Goal: Use online tool/utility: Use online tool/utility

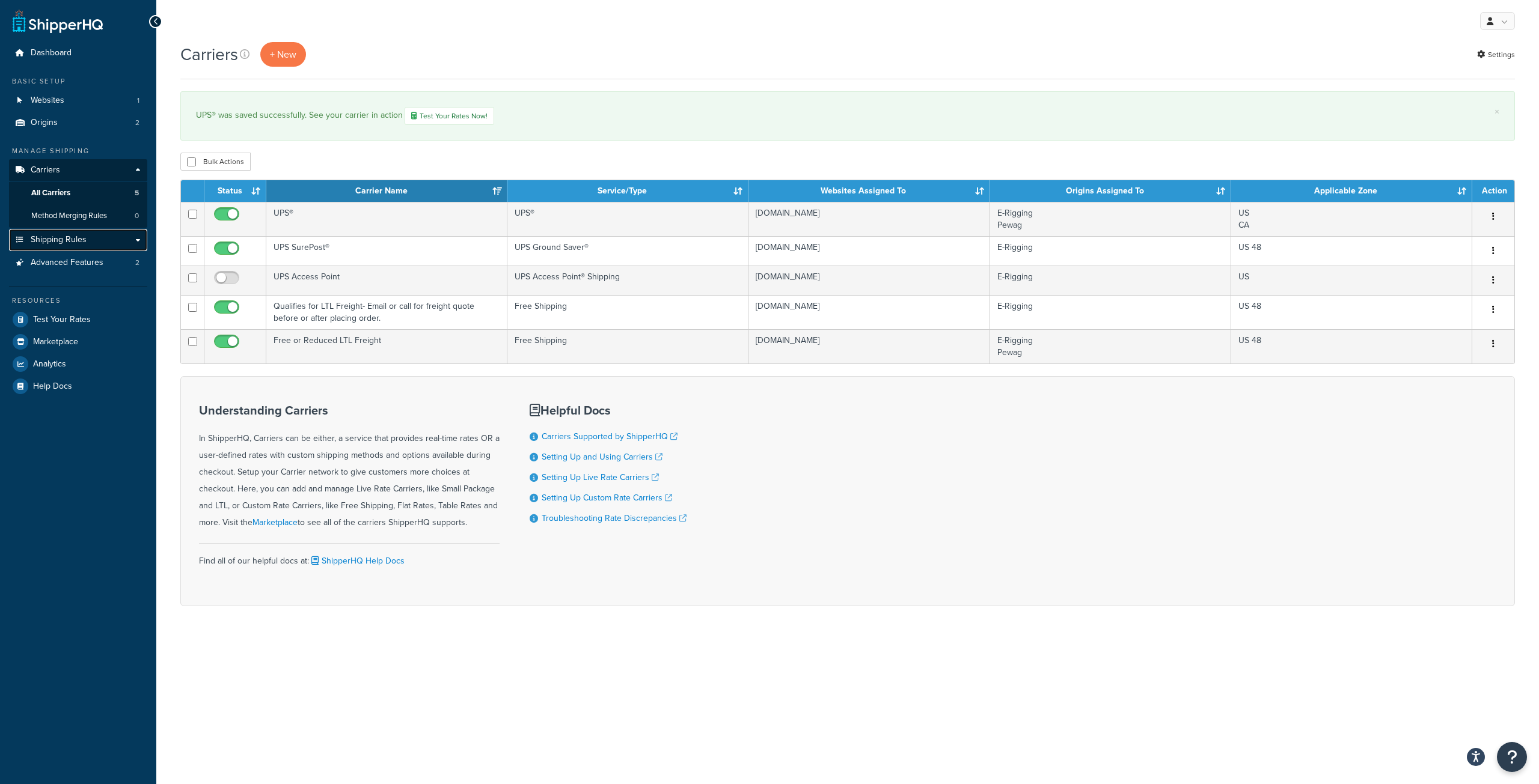
click at [67, 233] on link "Shipping Rules" at bounding box center [78, 240] width 138 height 23
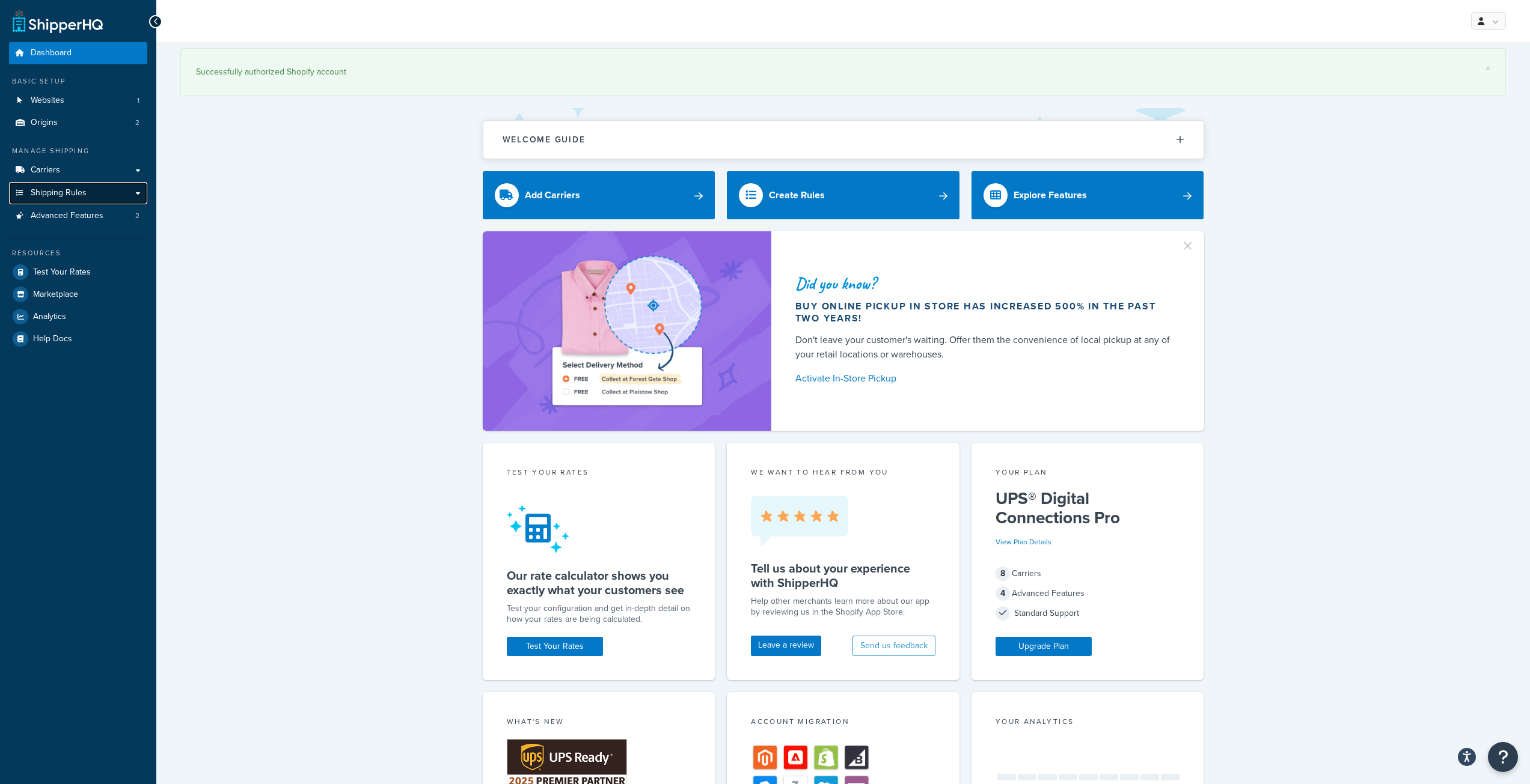
click at [68, 189] on span "Shipping Rules" at bounding box center [59, 193] width 56 height 10
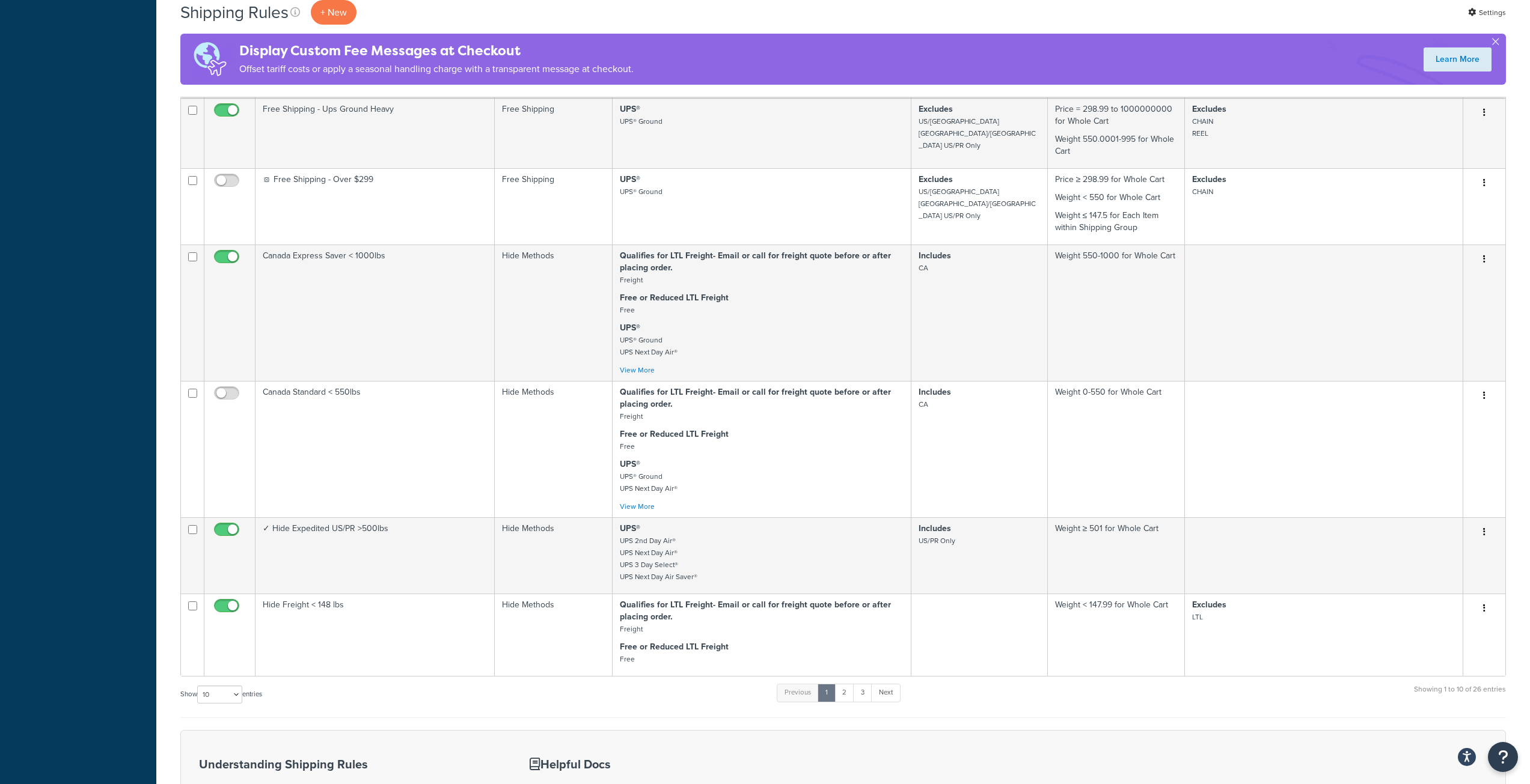
scroll to position [541, 0]
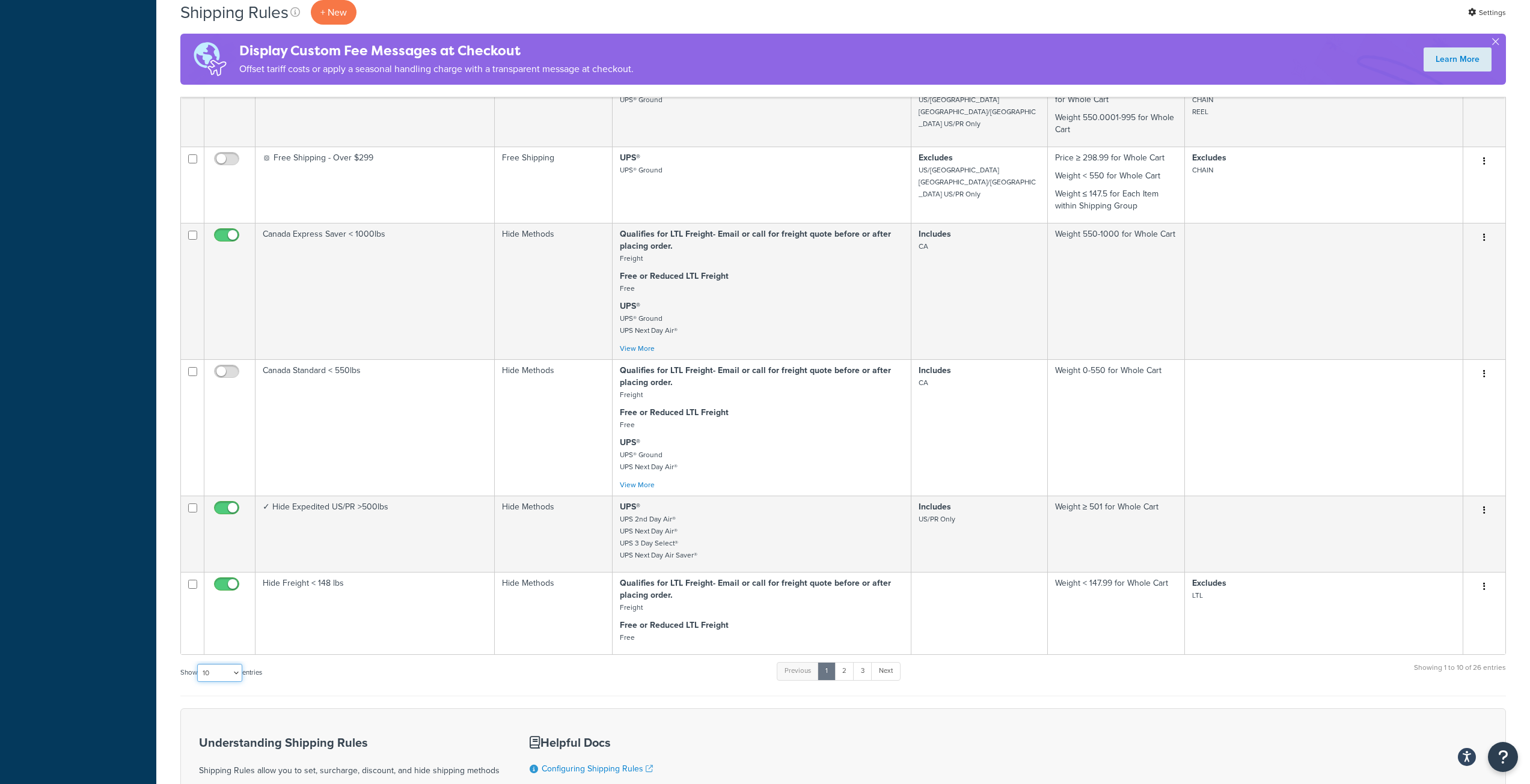
click at [218, 676] on select "10 15 25 50 100 1000" at bounding box center [220, 673] width 45 height 18
select select "1000"
click at [198, 664] on select "10 15 25 50 100 1000" at bounding box center [220, 673] width 45 height 18
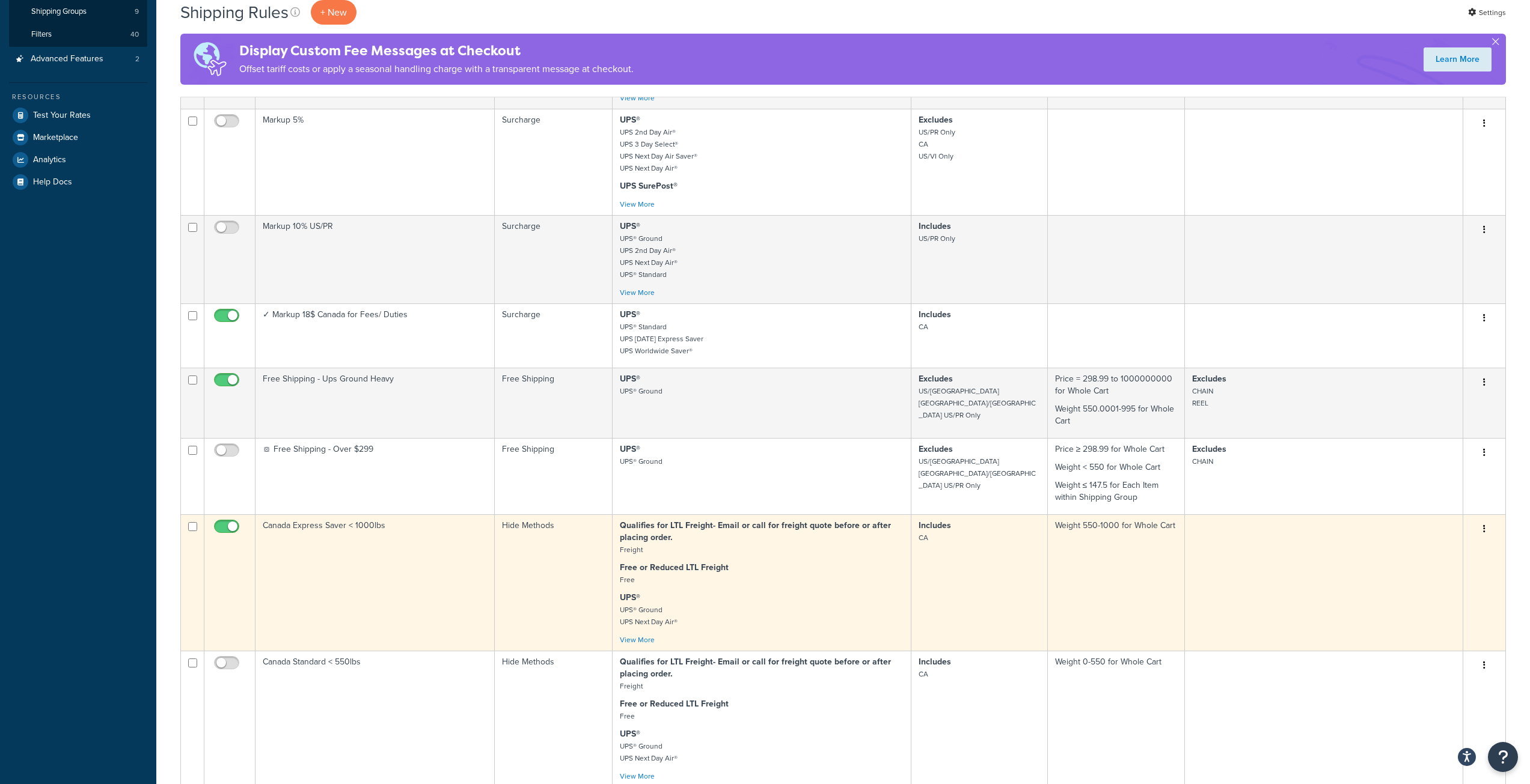
scroll to position [0, 0]
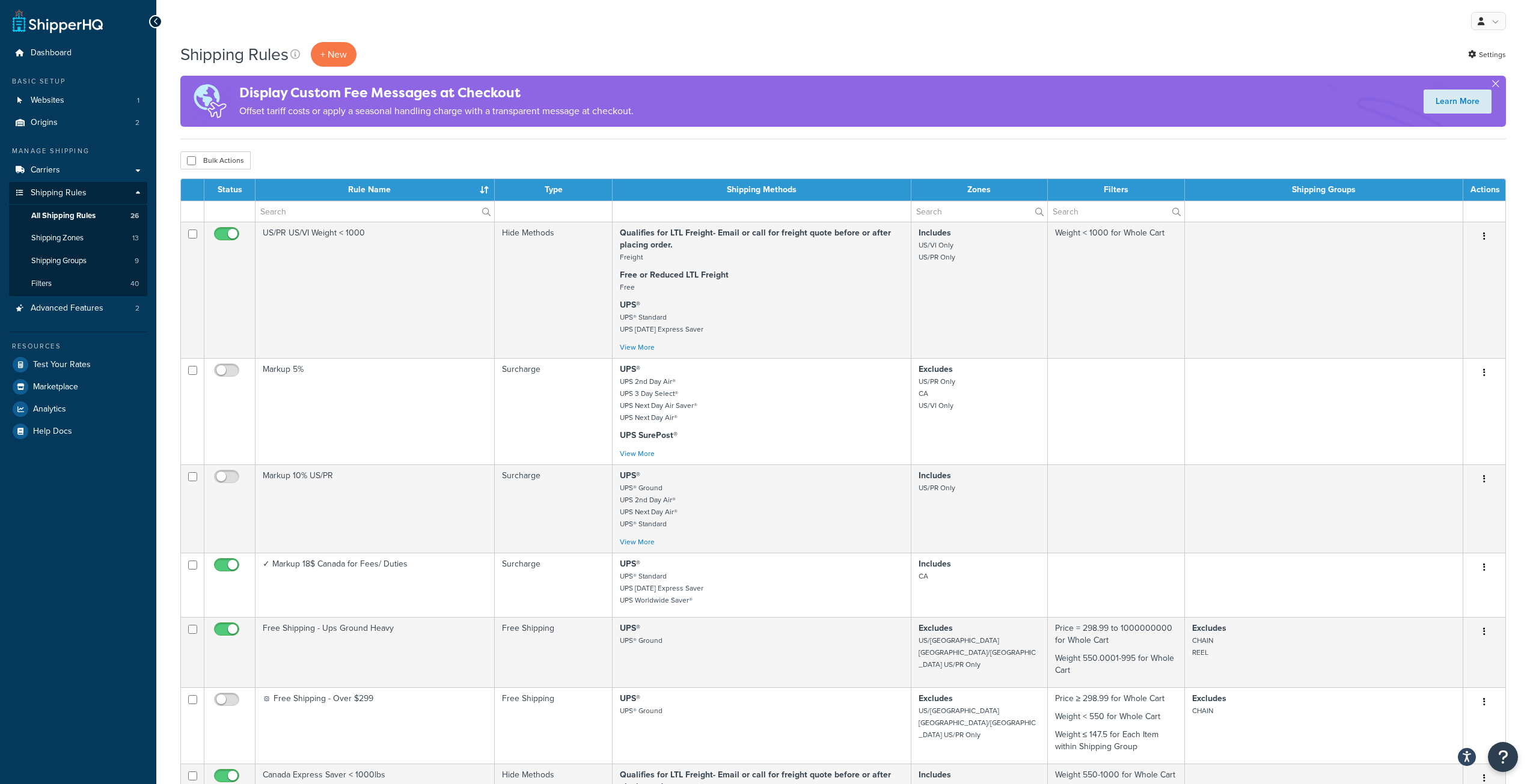
click at [384, 192] on th "Rule Name" at bounding box center [375, 190] width 240 height 22
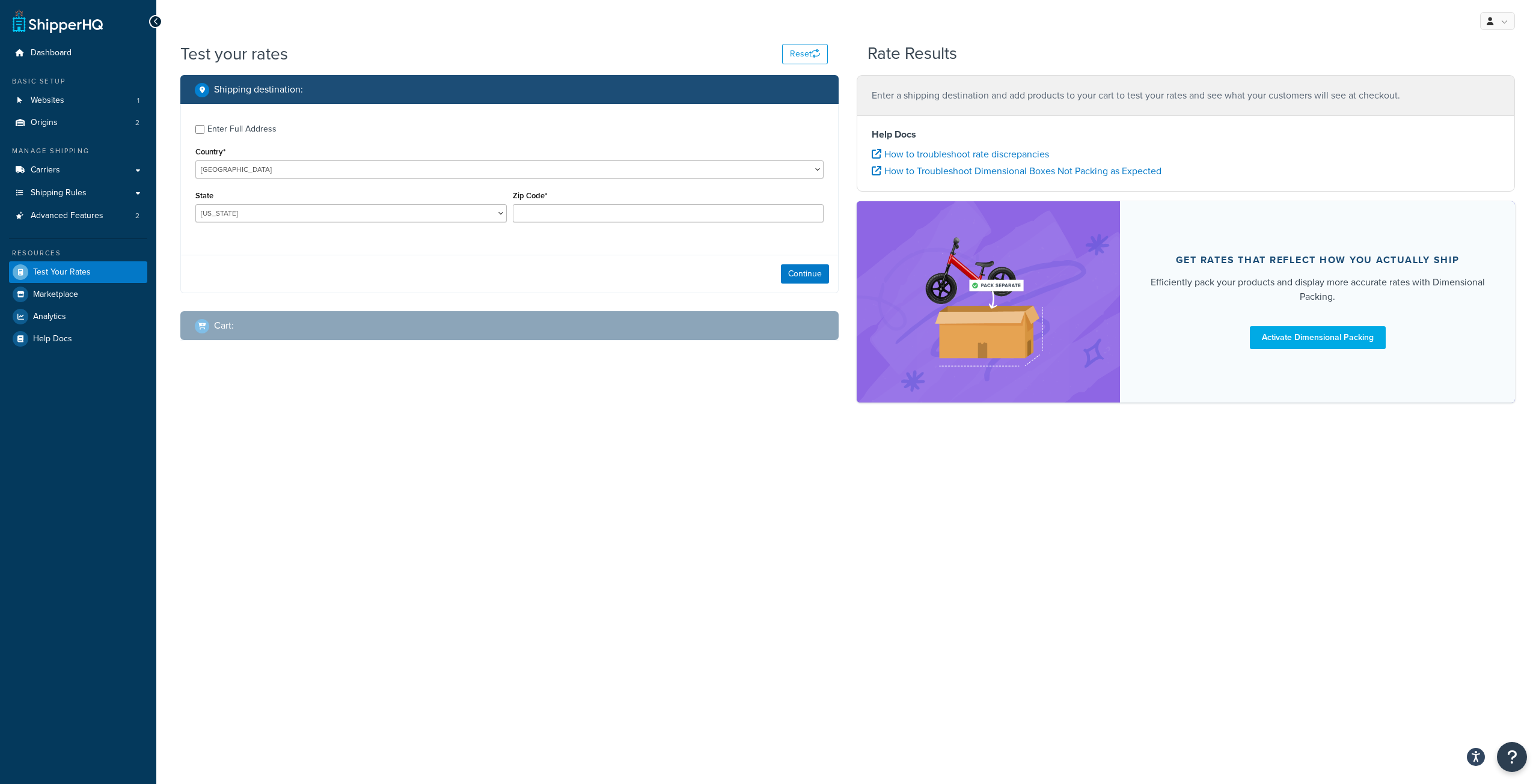
click at [245, 131] on div "Enter Full Address" at bounding box center [241, 129] width 69 height 17
click at [204, 131] on input "Enter Full Address" at bounding box center [200, 129] width 9 height 9
checkbox input "true"
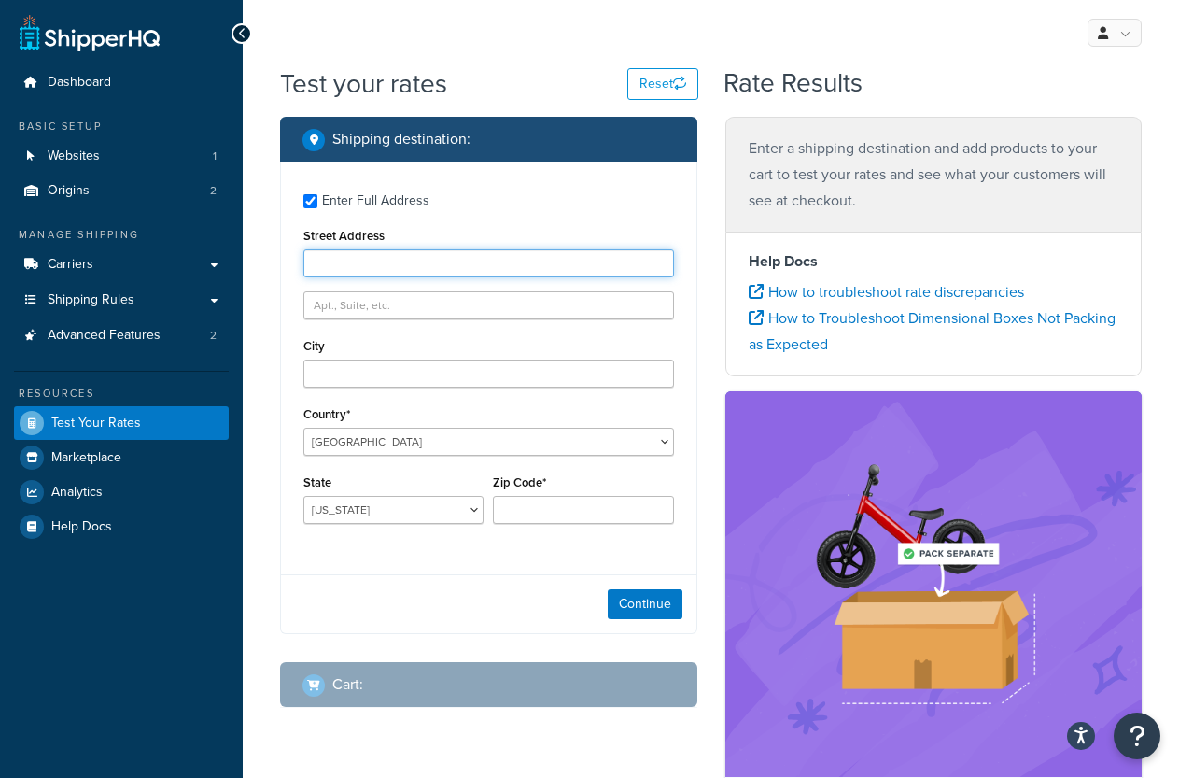
click at [390, 265] on input "Street Address" at bounding box center [488, 263] width 371 height 28
paste input "299 Five Lakes Estates"
type input "299 Five Lakes Estates"
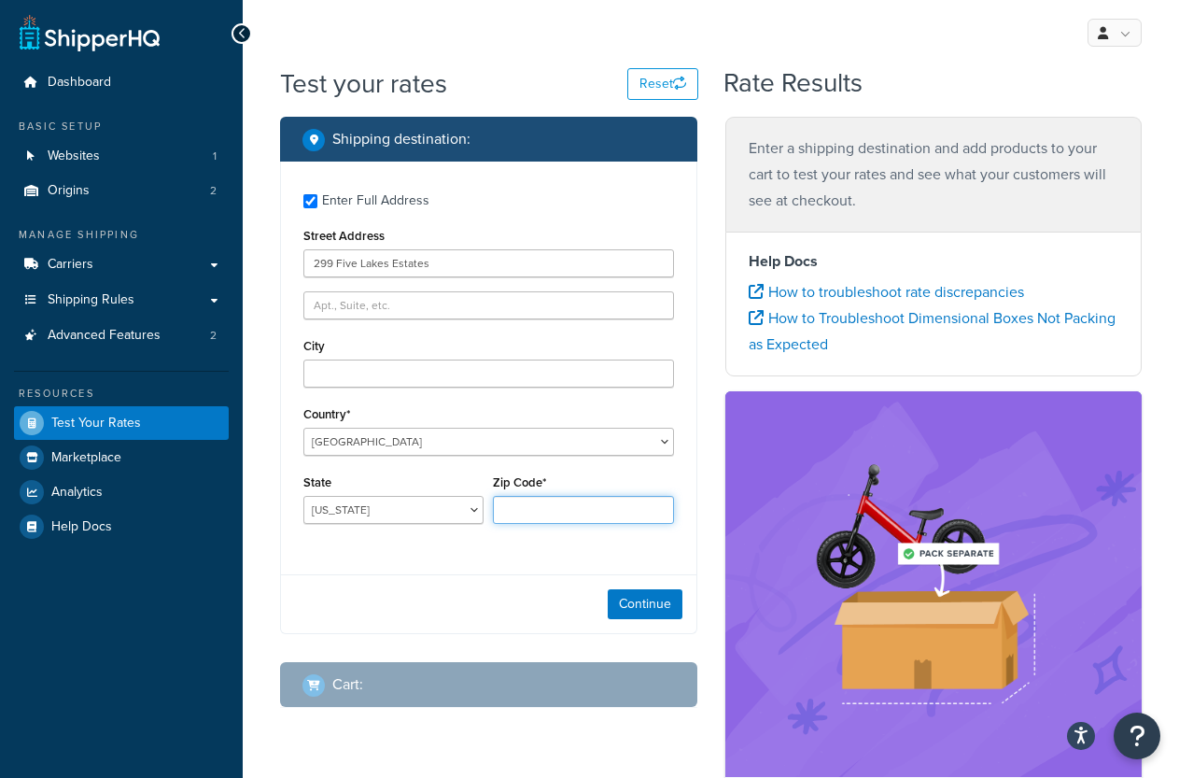
drag, startPoint x: 528, startPoint y: 518, endPoint x: 518, endPoint y: 513, distance: 11.3
click at [522, 516] on input "Zip Code*" at bounding box center [583, 510] width 180 height 28
paste input "83860"
type input "83860"
click at [439, 503] on select "Alabama Alaska American Samoa Arizona Arkansas Armed Forces Americas Armed Forc…" at bounding box center [393, 510] width 180 height 28
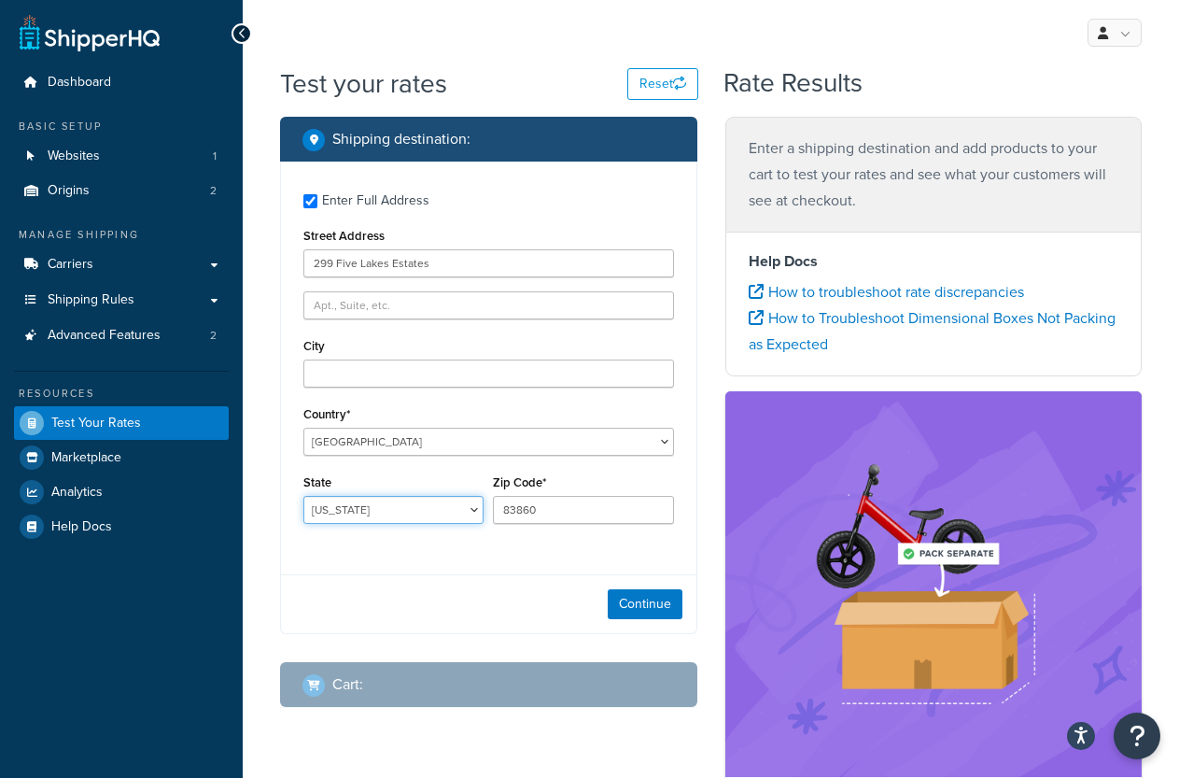
select select "ID"
click at [303, 497] on select "Alabama Alaska American Samoa Arizona Arkansas Armed Forces Americas Armed Forc…" at bounding box center [393, 510] width 180 height 28
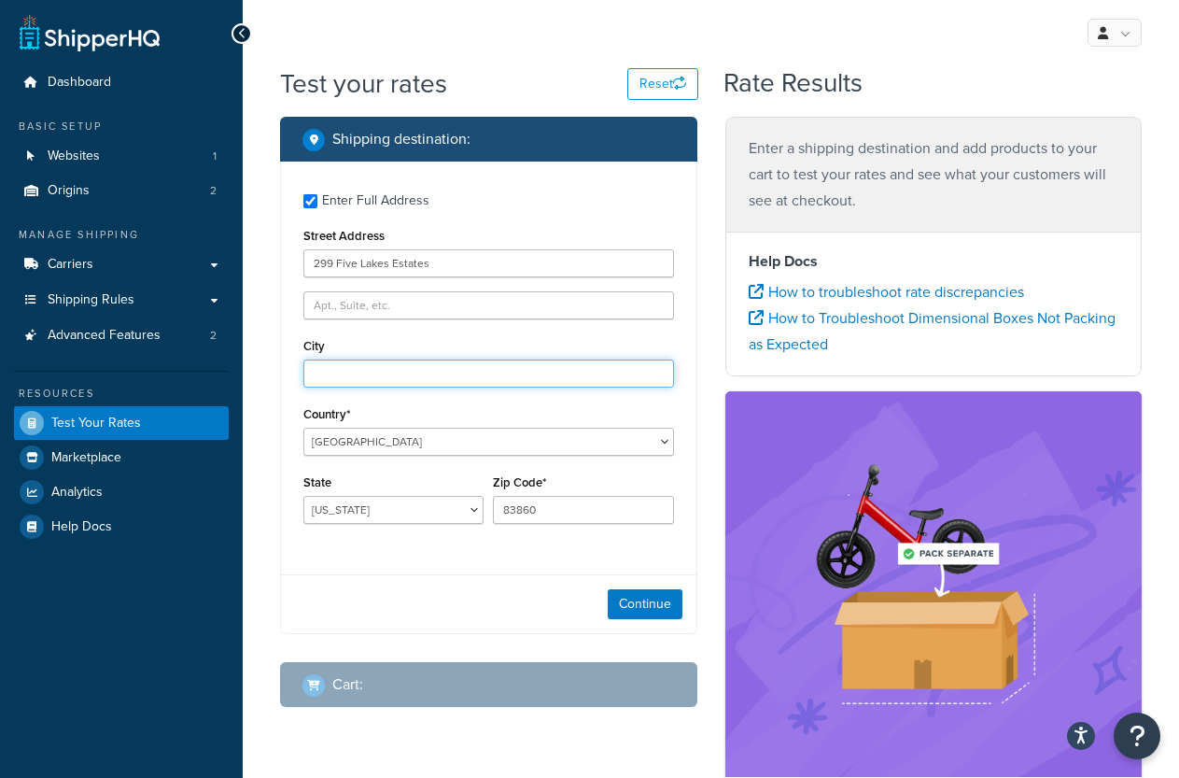
click at [351, 377] on input "City" at bounding box center [488, 373] width 371 height 28
paste input "Sagle"
type input "Sagle"
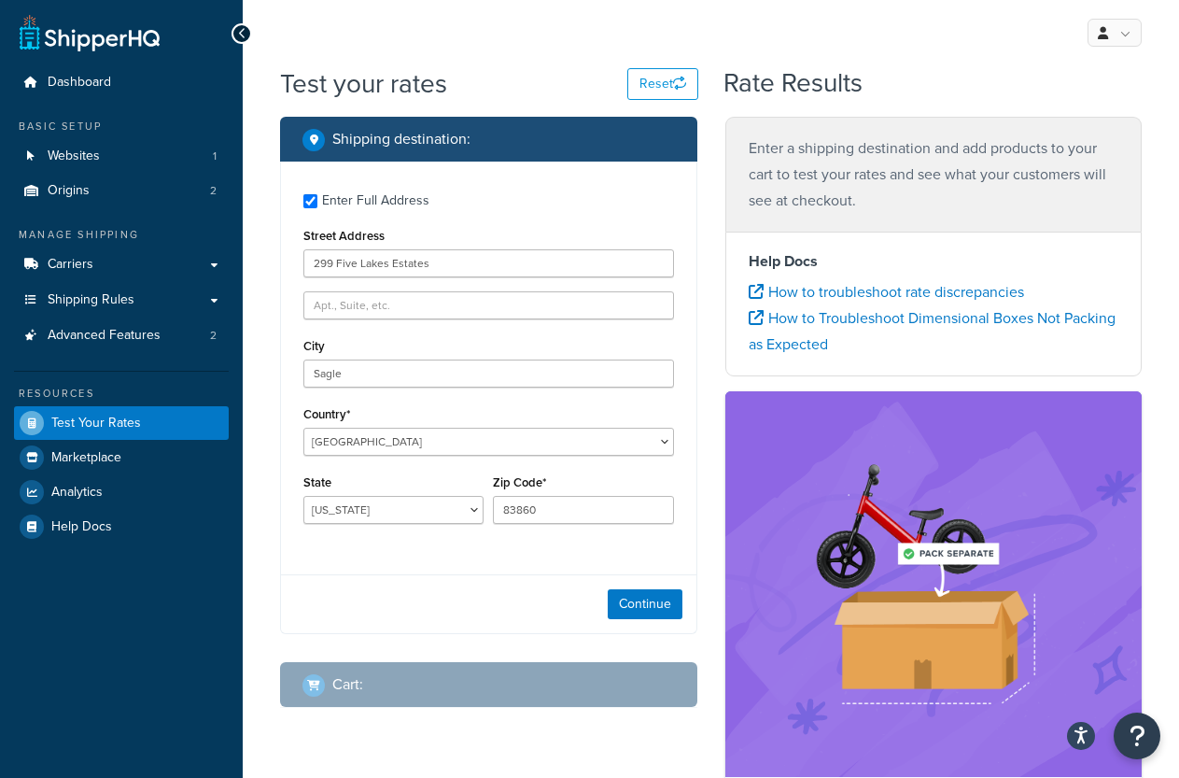
click at [388, 581] on div "Continue" at bounding box center [488, 603] width 415 height 59
click at [628, 601] on button "Continue" at bounding box center [645, 604] width 75 height 30
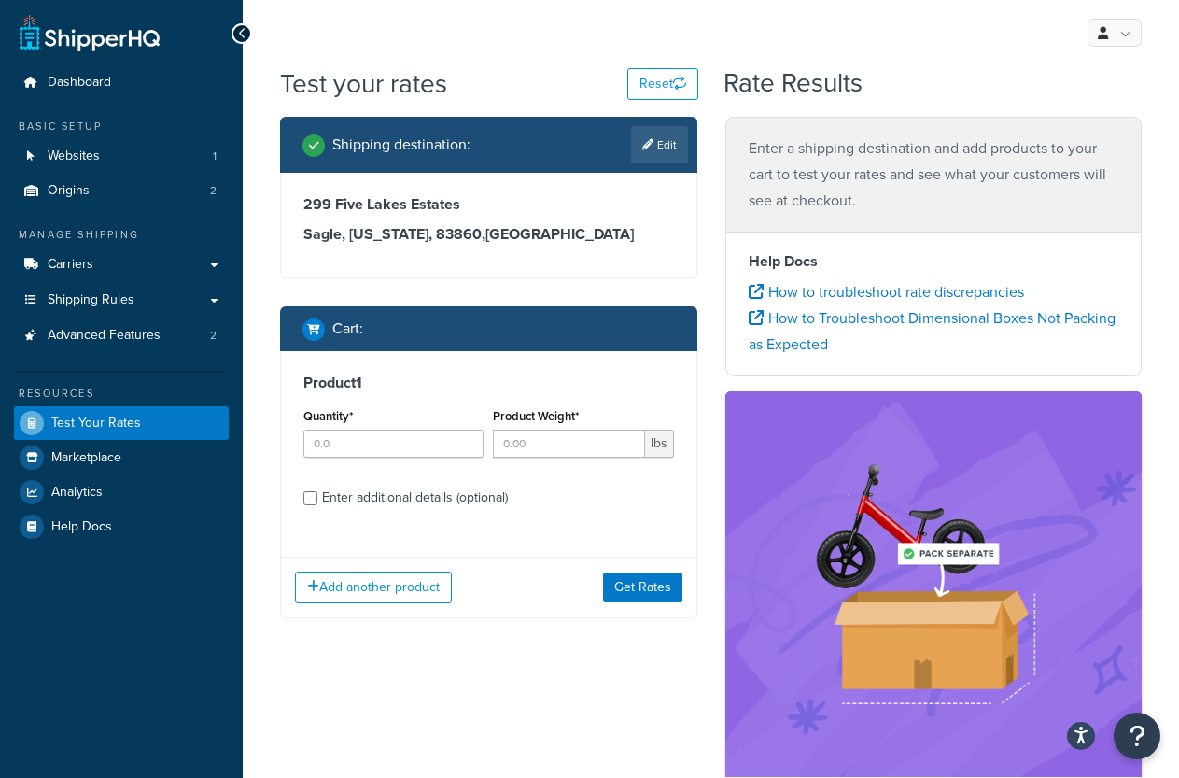
click at [361, 423] on div "Quantity*" at bounding box center [393, 430] width 180 height 54
click at [362, 449] on input "Quantity*" at bounding box center [393, 443] width 180 height 28
type input "1"
click at [530, 449] on input "Product Weight*" at bounding box center [568, 443] width 151 height 28
type input "15"
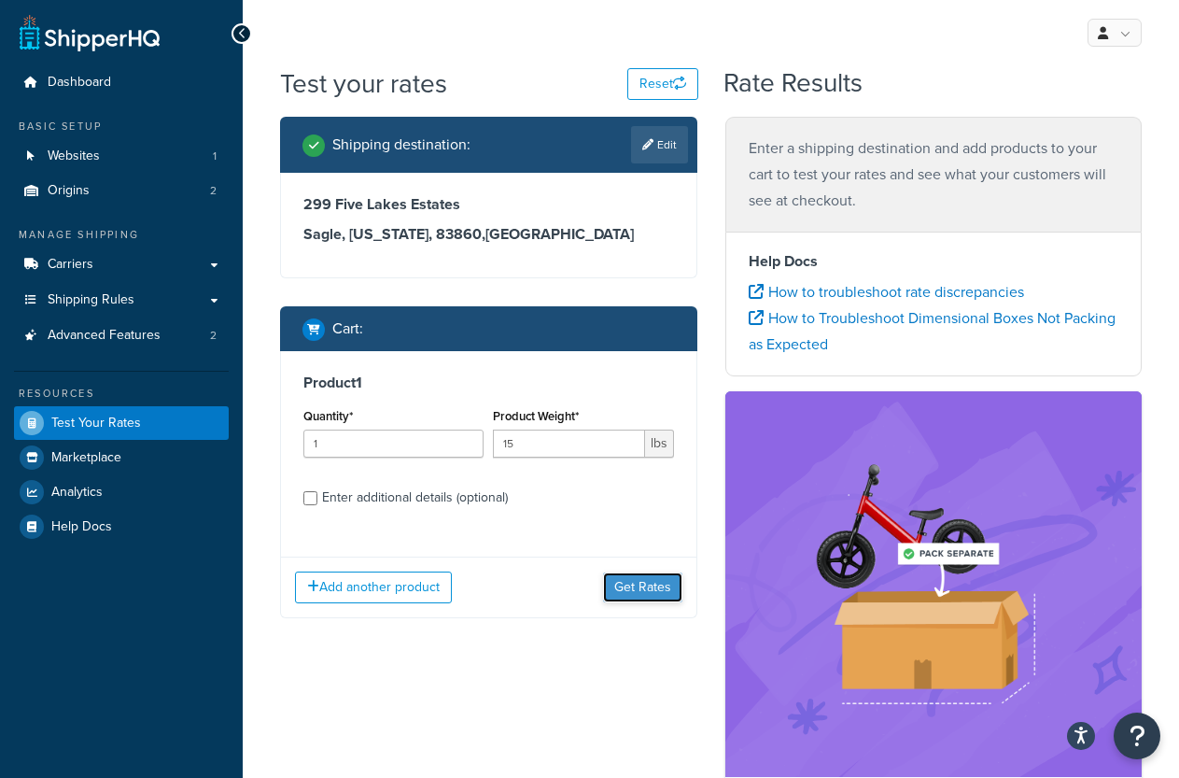
click at [652, 588] on button "Get Rates" at bounding box center [642, 587] width 79 height 30
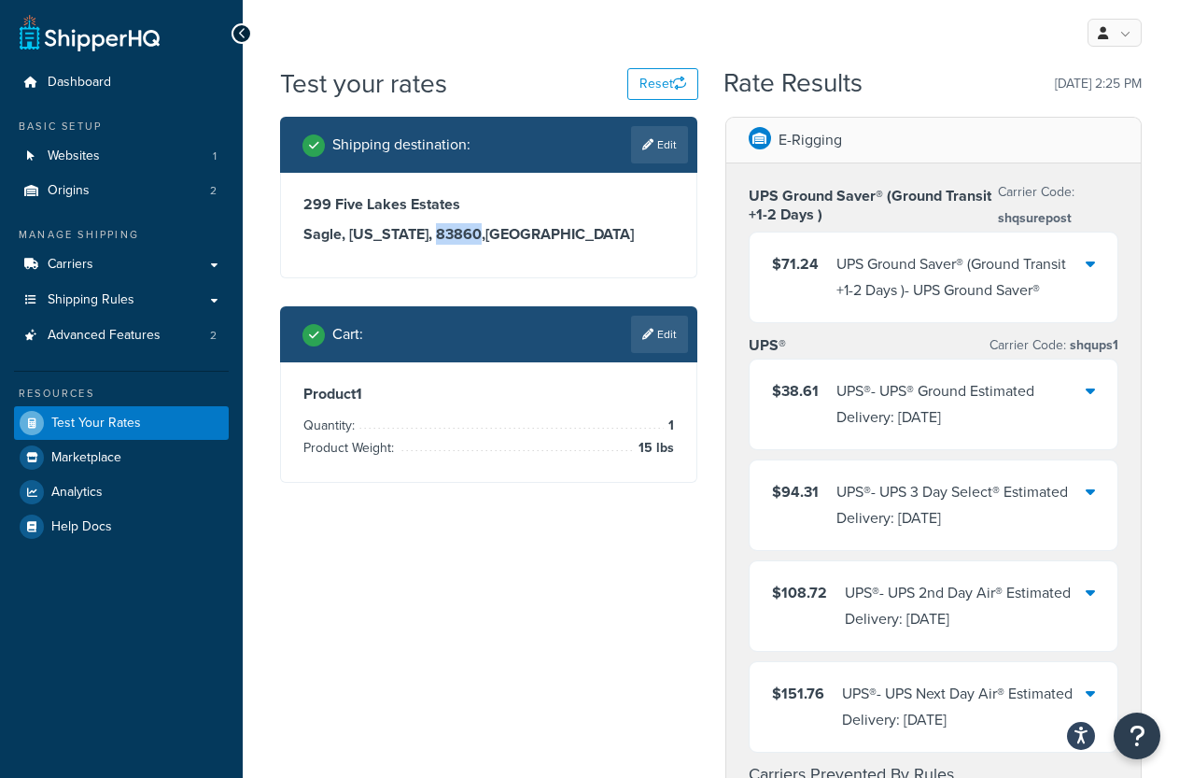
drag, startPoint x: 439, startPoint y: 236, endPoint x: 398, endPoint y: 240, distance: 41.2
click at [398, 240] on h3 "Sagle, Idaho, 83860 , United States" at bounding box center [488, 234] width 371 height 19
copy h3 "83860"
click at [352, 216] on div "299 Five Lakes Estates Sagle, Idaho, 83860 , United States" at bounding box center [488, 219] width 371 height 49
drag, startPoint x: 457, startPoint y: 204, endPoint x: 302, endPoint y: 197, distance: 155.1
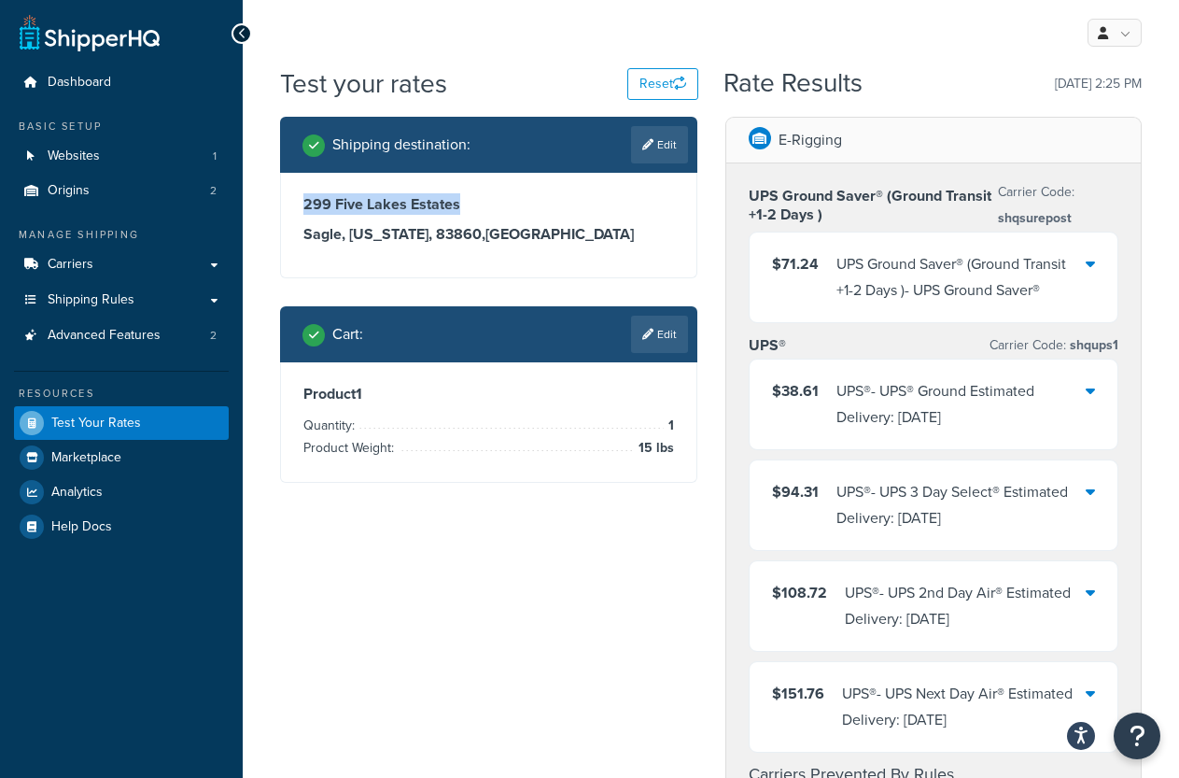
click at [302, 197] on div "299 Five Lakes Estates Sagle, Idaho, 83860 , United States" at bounding box center [488, 225] width 415 height 105
copy h3 "299 Five Lakes Estates"
